Goal: Navigation & Orientation: Find specific page/section

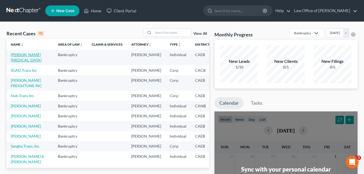
click at [17, 55] on link "[PERSON_NAME][MEDICAL_DATA]" at bounding box center [26, 57] width 31 height 10
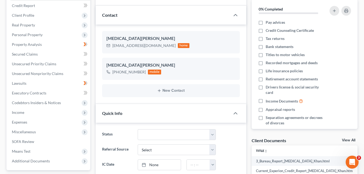
scroll to position [65, 0]
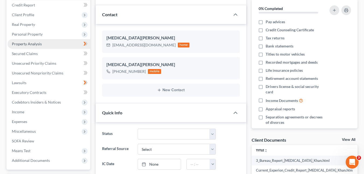
click at [53, 44] on link "Property Analysis" at bounding box center [49, 44] width 83 height 10
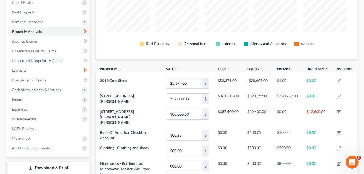
scroll to position [75, 0]
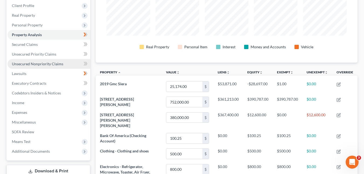
click at [42, 64] on span "Unsecured Nonpriority Claims" at bounding box center [37, 63] width 51 height 5
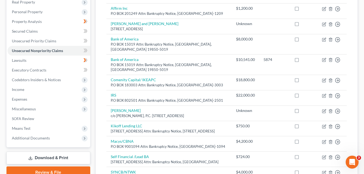
scroll to position [72, 0]
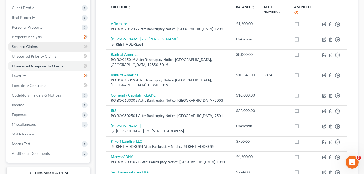
click at [18, 48] on span "Secured Claims" at bounding box center [25, 46] width 26 height 5
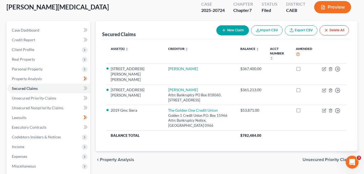
scroll to position [30, 0]
